Goal: Transaction & Acquisition: Obtain resource

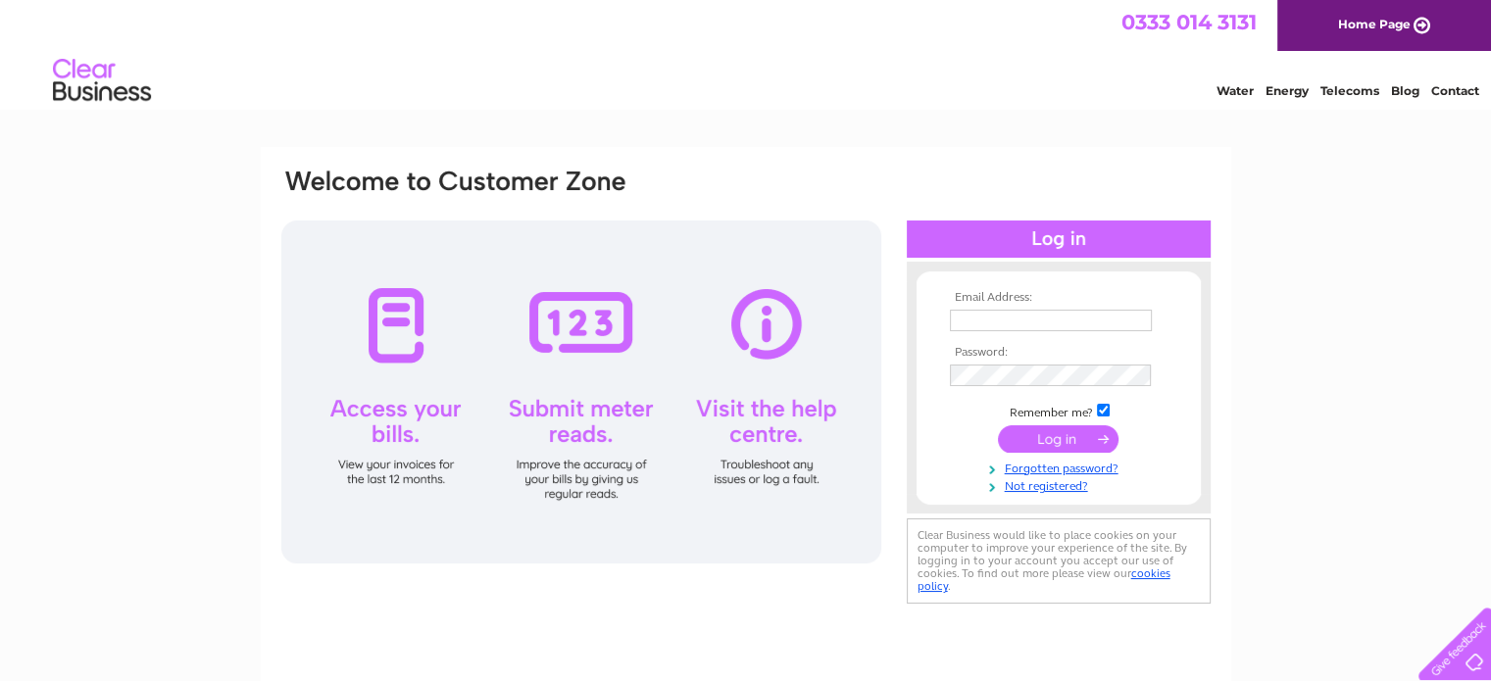
drag, startPoint x: 0, startPoint y: 0, endPoint x: 1042, endPoint y: 322, distance: 1090.5
click at [1042, 322] on input "text" at bounding box center [1051, 321] width 202 height 22
type input "davidhunt@premiumhomes.co.uk"
click at [1047, 438] on input "submit" at bounding box center [1058, 439] width 121 height 27
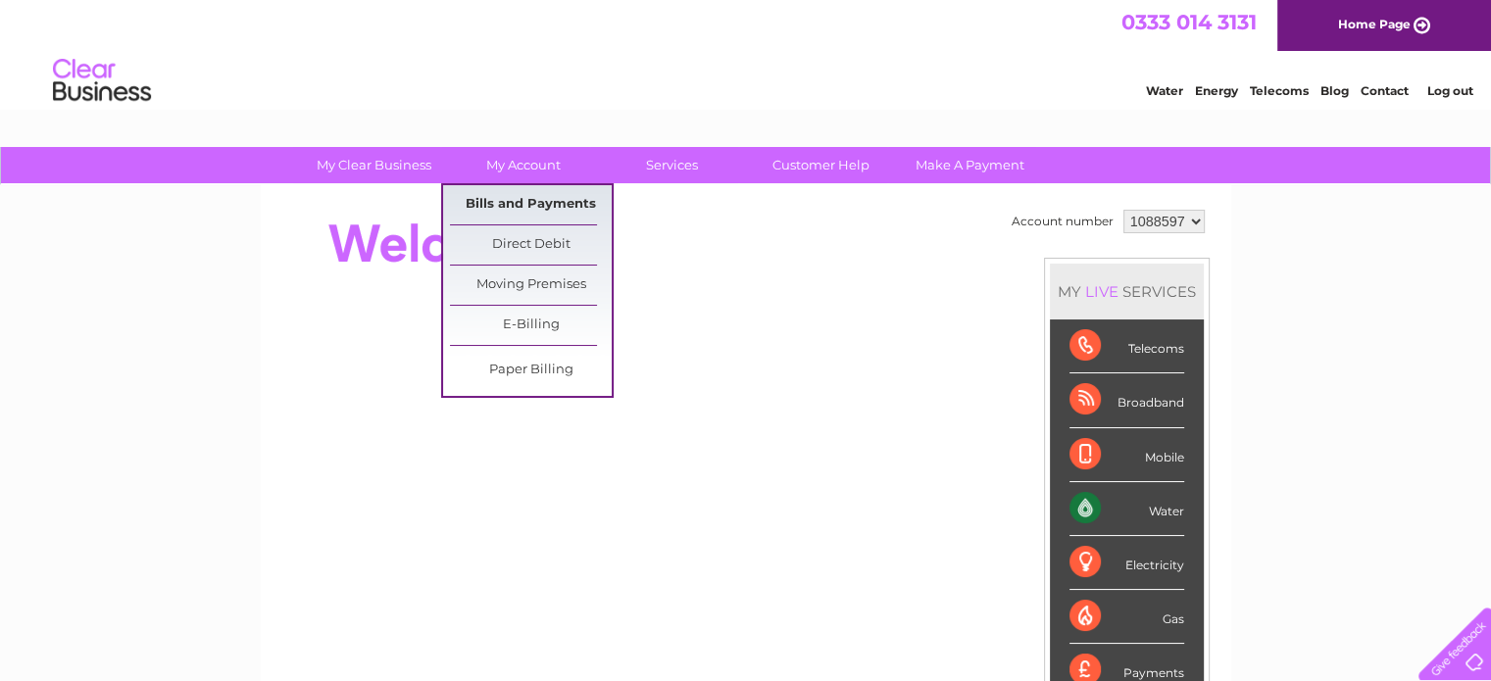
click at [515, 204] on link "Bills and Payments" at bounding box center [531, 204] width 162 height 39
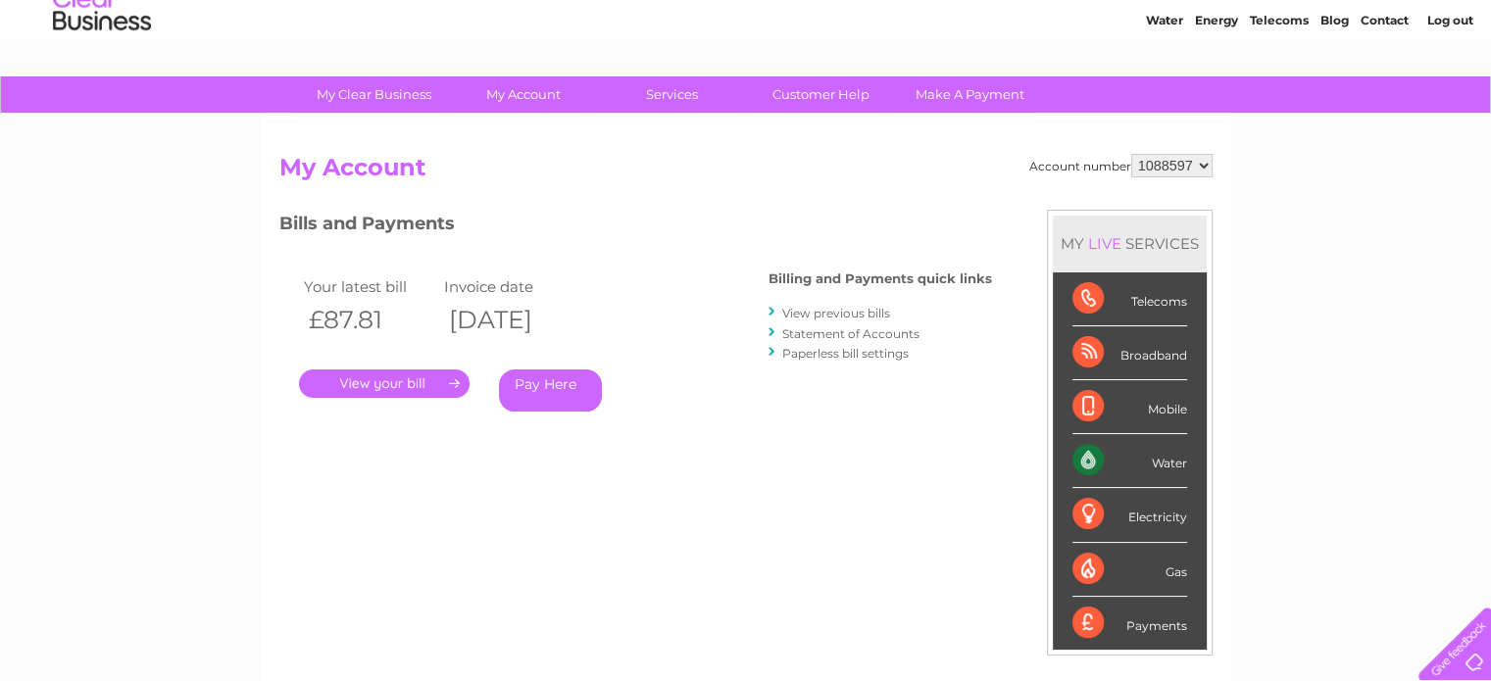
scroll to position [98, 0]
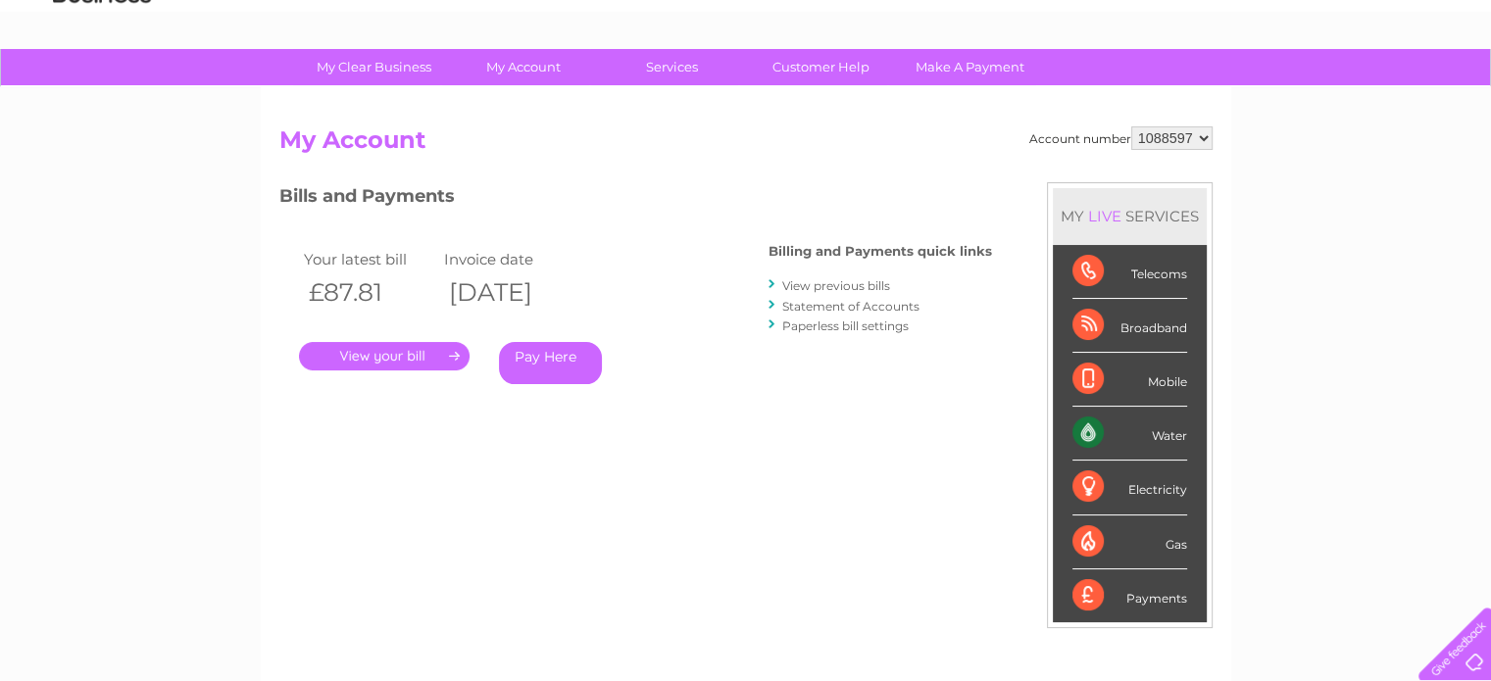
click at [813, 279] on link "View previous bills" at bounding box center [836, 285] width 108 height 15
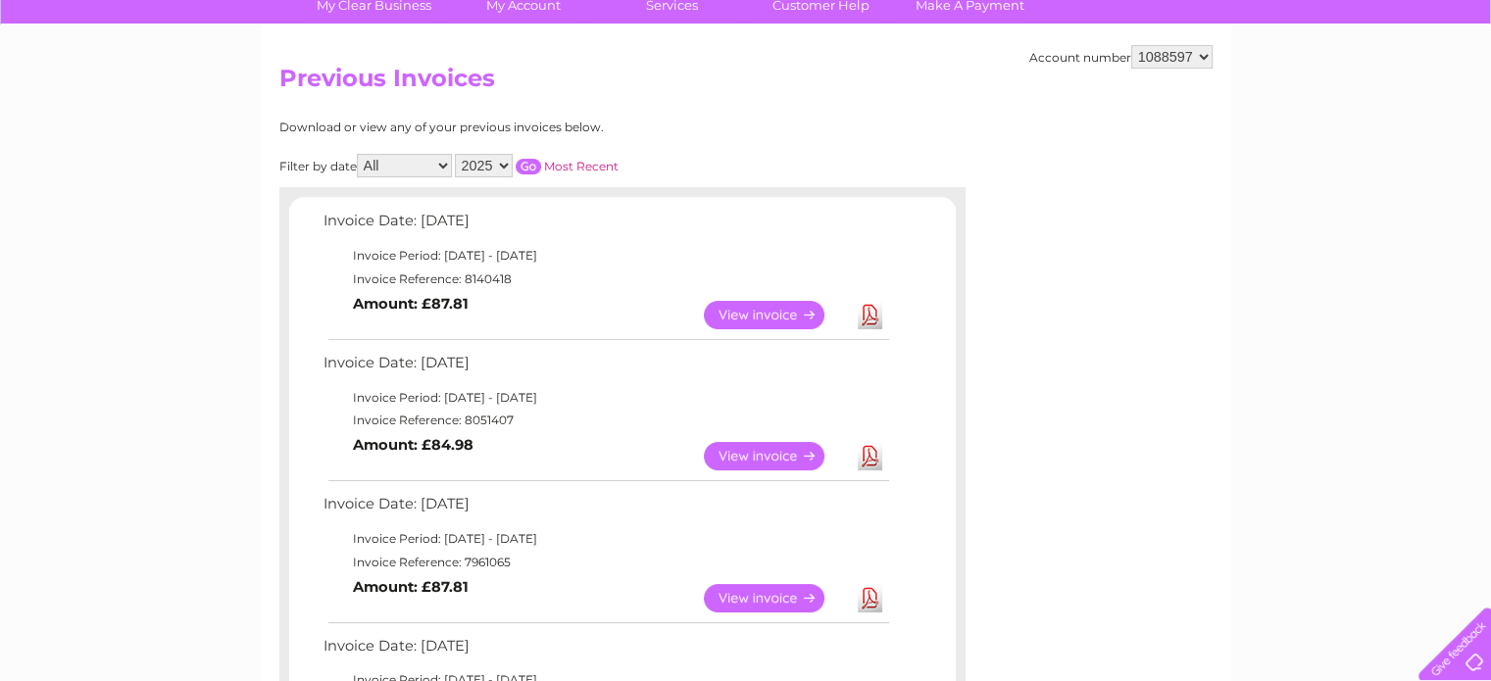
scroll to position [196, 0]
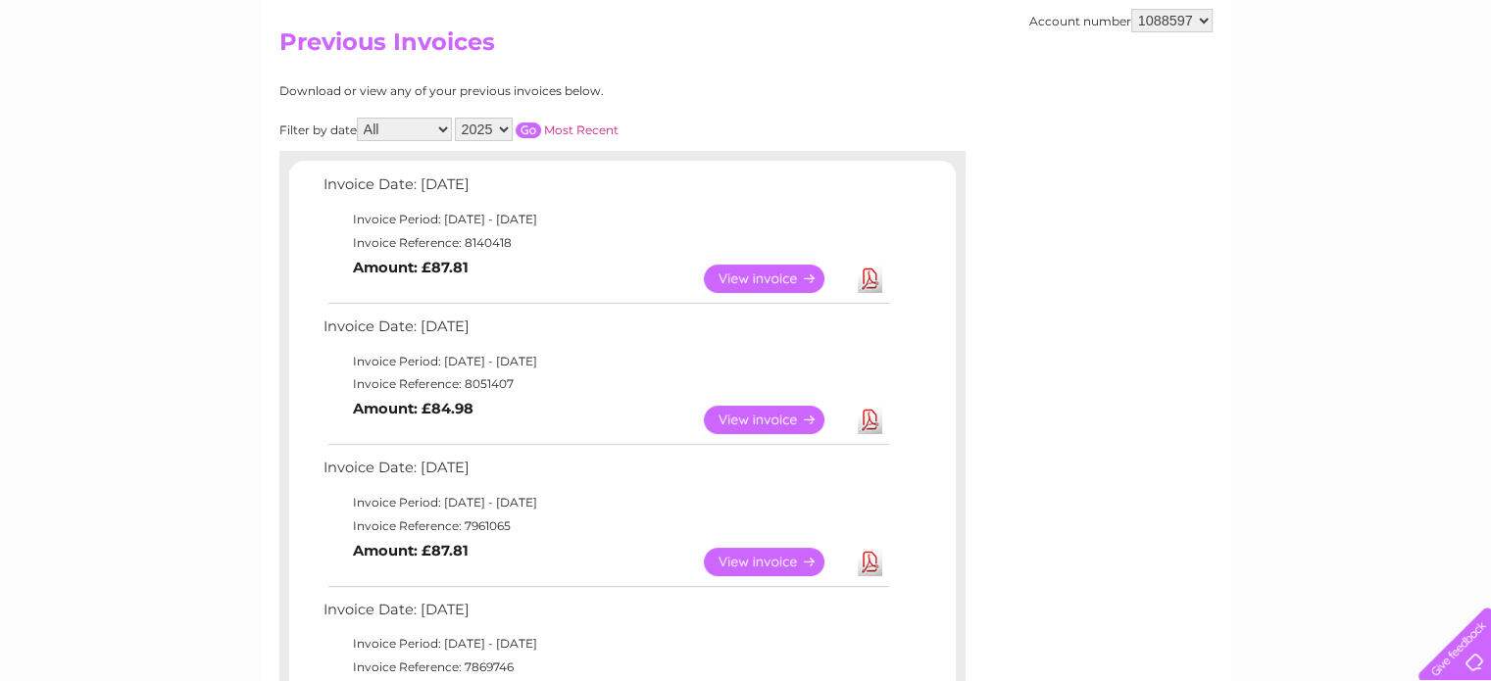
click at [862, 422] on link "Download" at bounding box center [870, 420] width 25 height 28
click at [870, 275] on link "Download" at bounding box center [870, 279] width 25 height 28
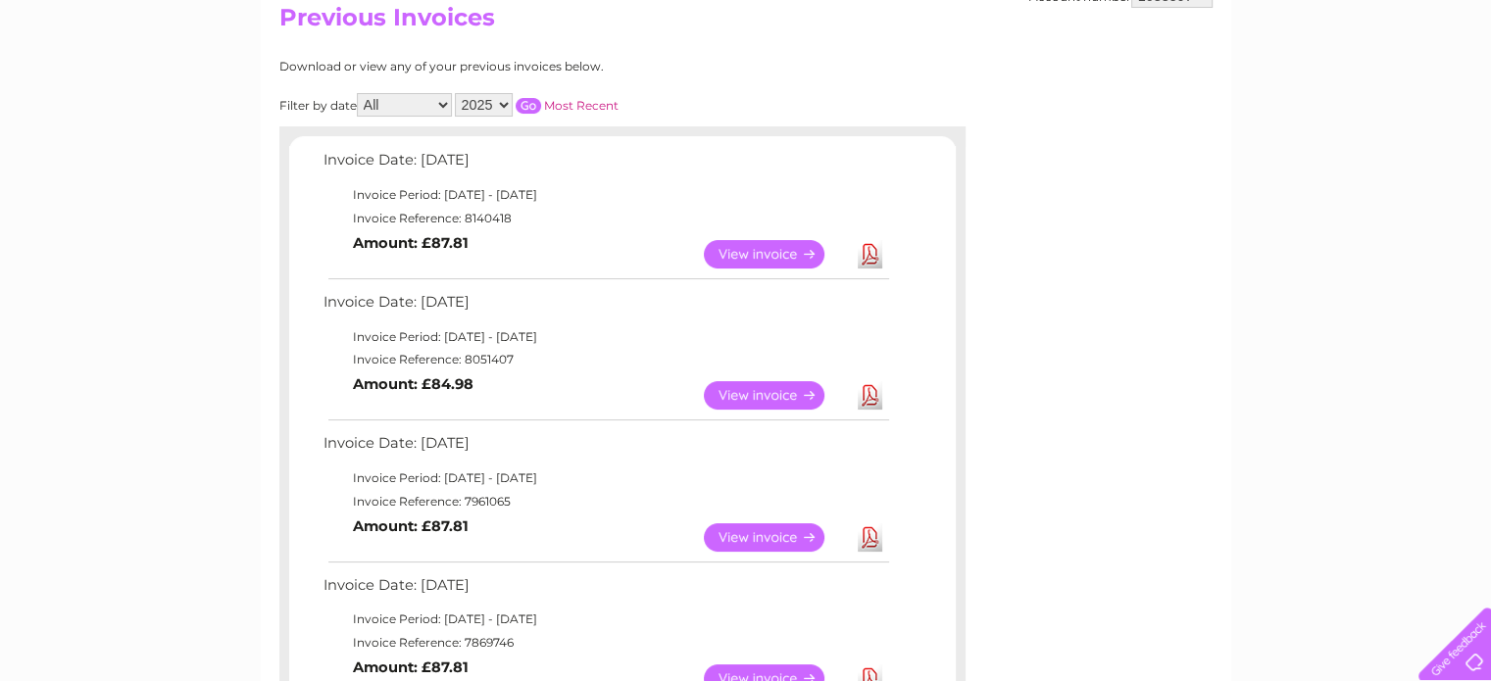
scroll to position [294, 0]
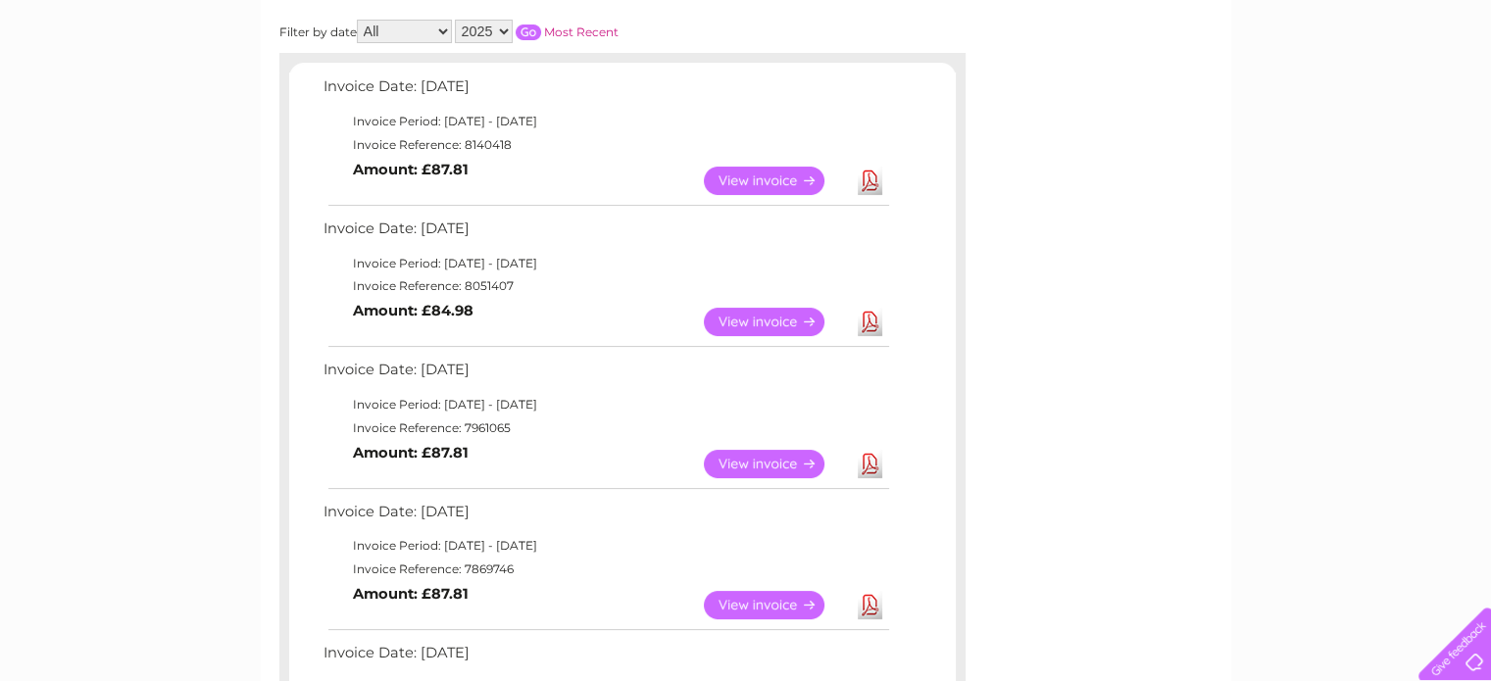
click at [866, 459] on link "Download" at bounding box center [870, 464] width 25 height 28
click at [1476, 666] on div at bounding box center [1476, 666] width 0 height 0
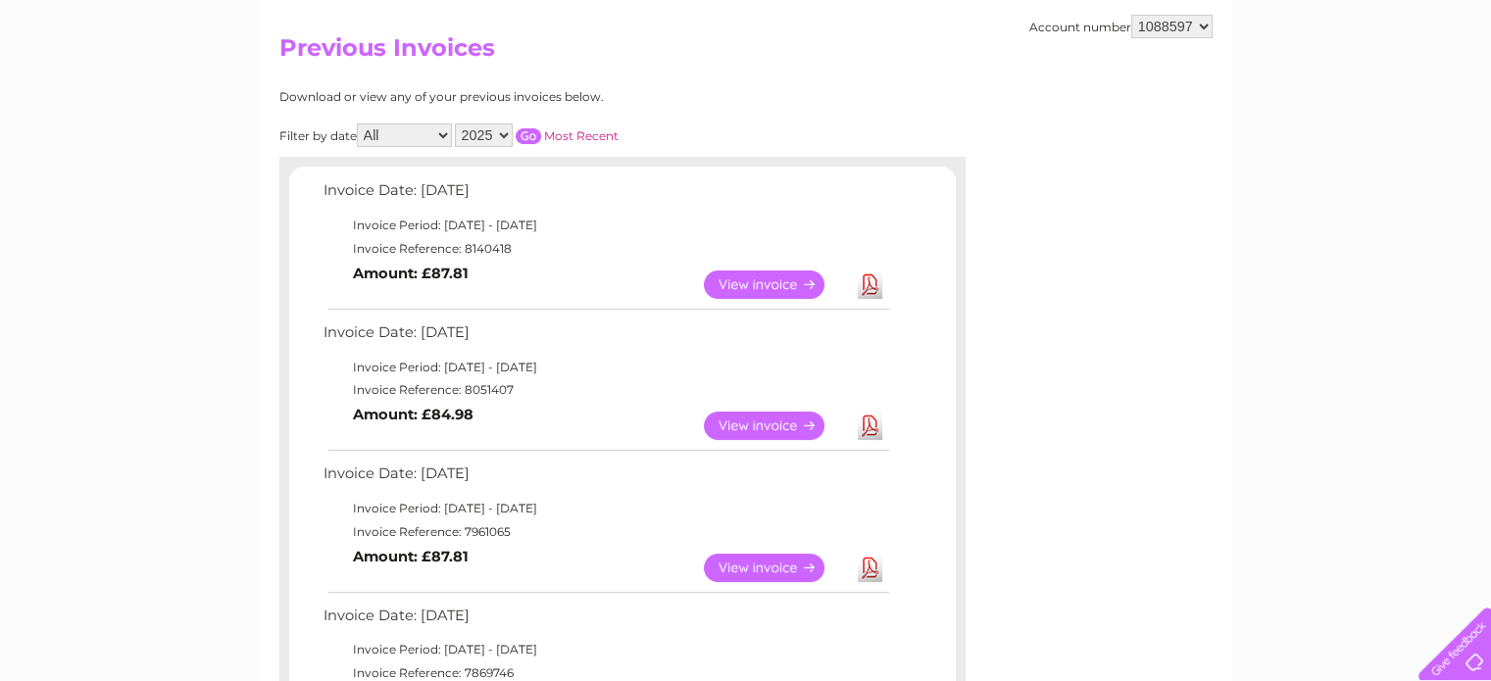
scroll to position [0, 0]
